Goal: Check status: Check status

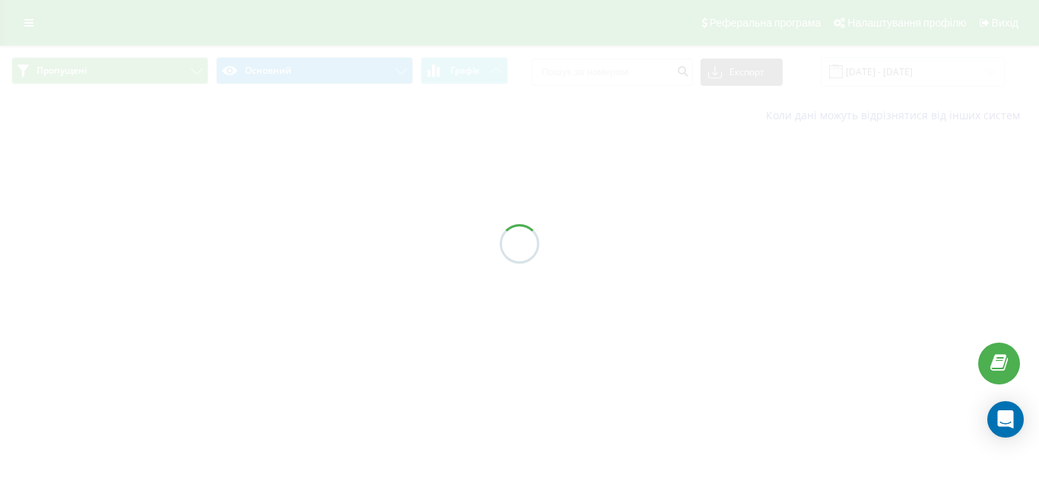
click at [954, 75] on div "Пропущені Основний Графік Експорт .csv .xls .xlsx 20.08.2025 - 20.08.2025 Коли …" at bounding box center [519, 90] width 1039 height 89
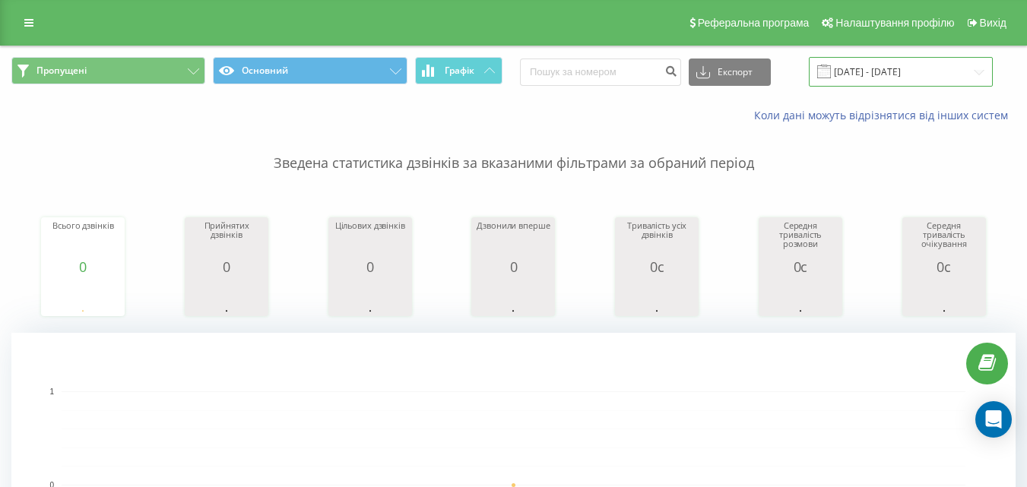
click at [953, 75] on input "[DATE] - [DATE]" at bounding box center [901, 72] width 184 height 30
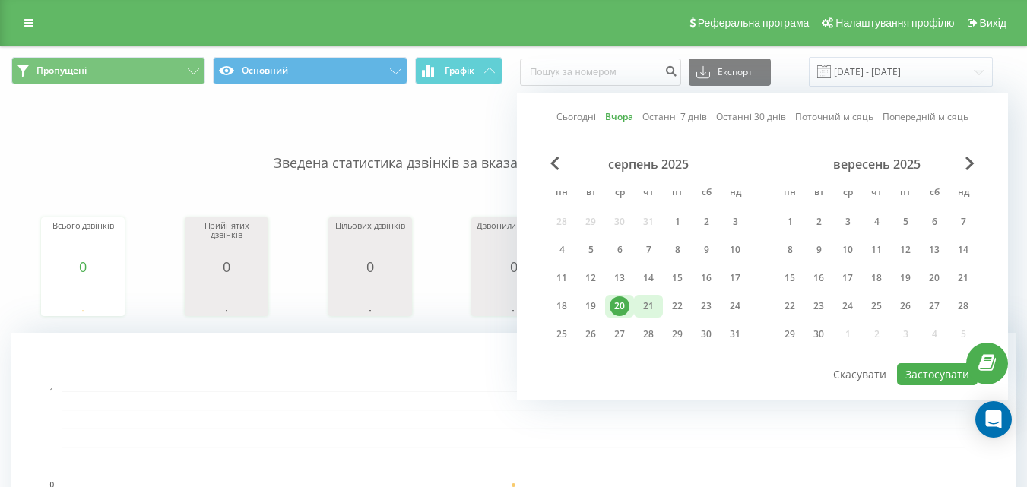
click at [649, 307] on div "21" at bounding box center [649, 307] width 20 height 20
click at [917, 373] on button "Застосувати" at bounding box center [937, 375] width 81 height 22
type input "21.08.2025 - 21.08.2025"
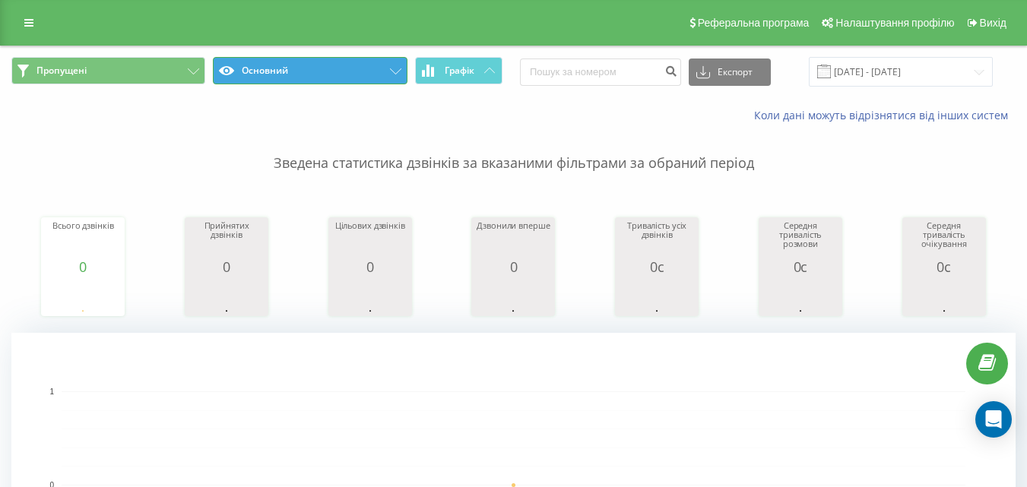
click at [384, 72] on button "Основний" at bounding box center [310, 70] width 194 height 27
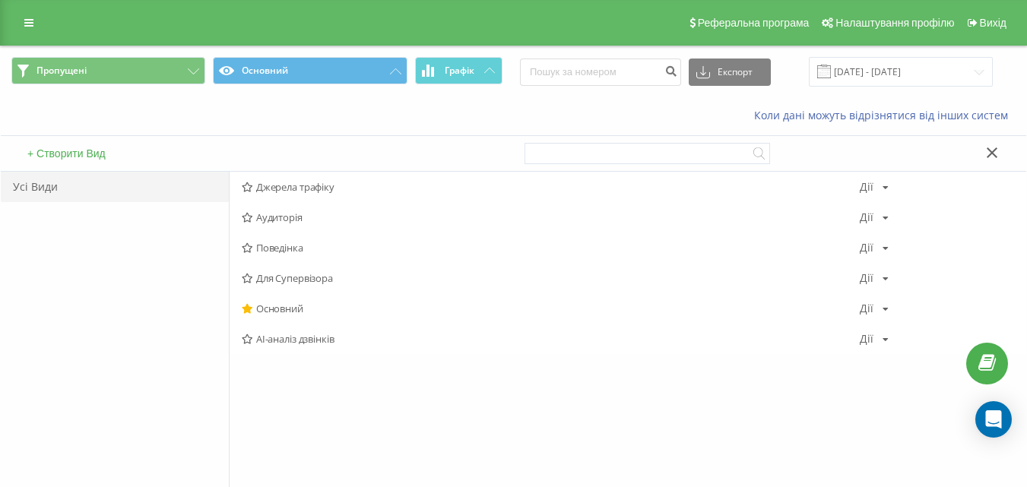
click at [352, 132] on div "Коли дані можуть відрізнятися вiд інших систем" at bounding box center [514, 115] width 1026 height 37
click at [46, 265] on div "Усі Види" at bounding box center [115, 351] width 228 height 358
click at [985, 153] on button at bounding box center [993, 154] width 22 height 16
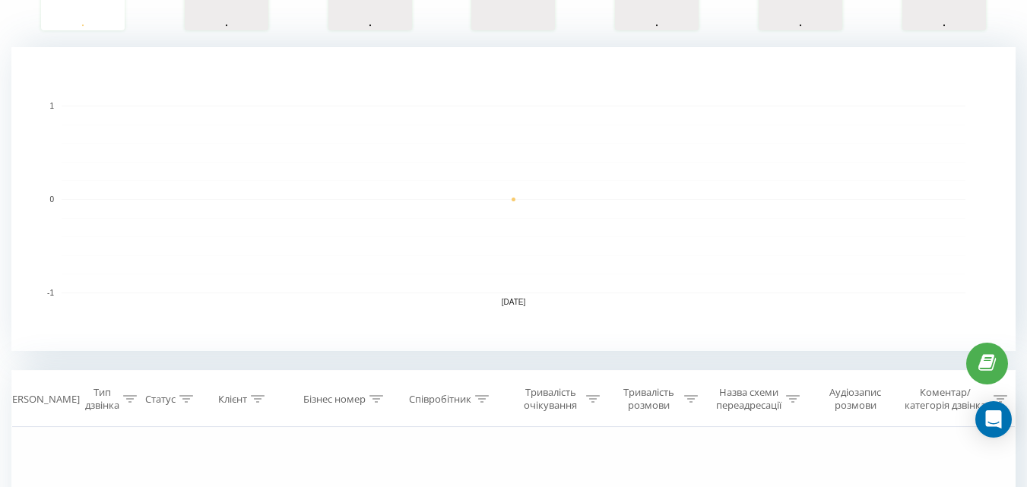
scroll to position [125, 0]
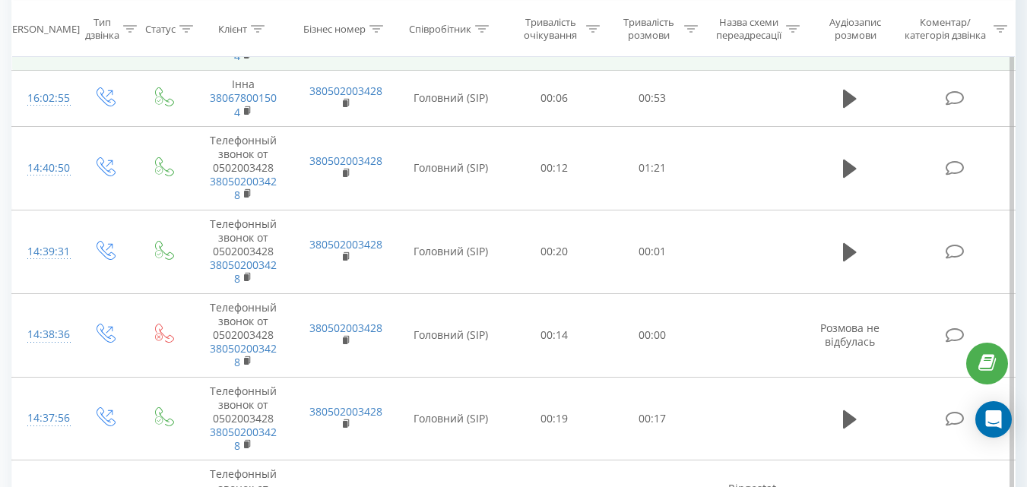
scroll to position [1141, 0]
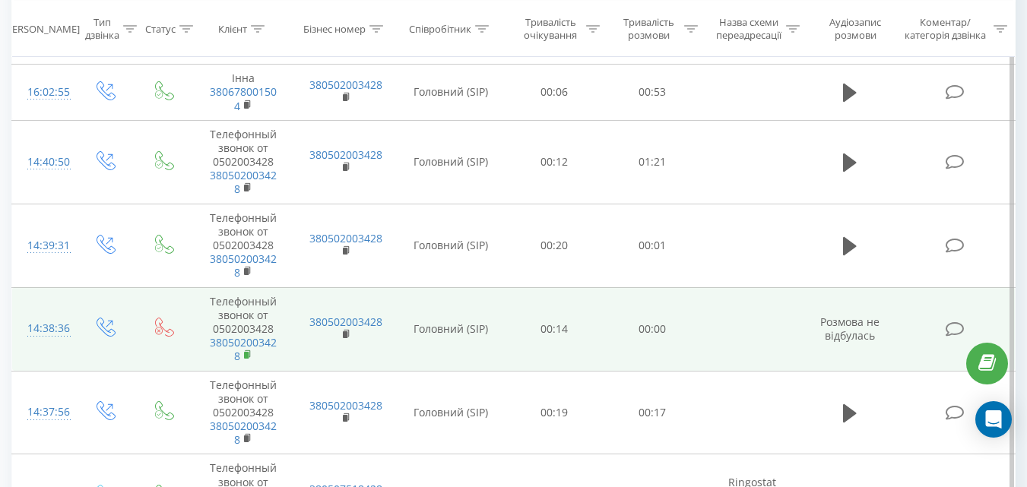
click at [249, 350] on icon at bounding box center [248, 355] width 8 height 11
